Goal: Task Accomplishment & Management: Use online tool/utility

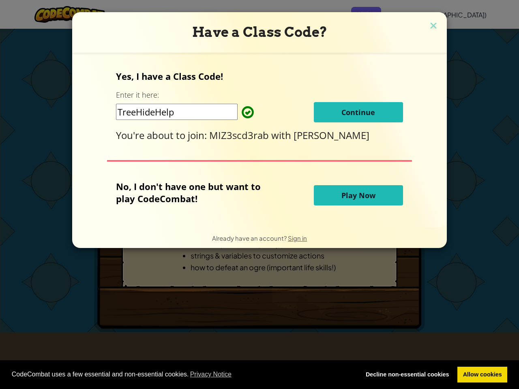
click at [260, 375] on span "CodeCombat uses a few essential and non-essential cookies. Privacy Notice" at bounding box center [183, 375] width 342 height 12
click at [260, 195] on p "No, I don't have one but want to play CodeCombat!" at bounding box center [194, 192] width 157 height 24
click at [260, 140] on span "MIZ3scd3rab" at bounding box center [240, 135] width 62 height 13
click at [296, 238] on span "Sign in" at bounding box center [297, 238] width 19 height 8
